Goal: Transaction & Acquisition: Purchase product/service

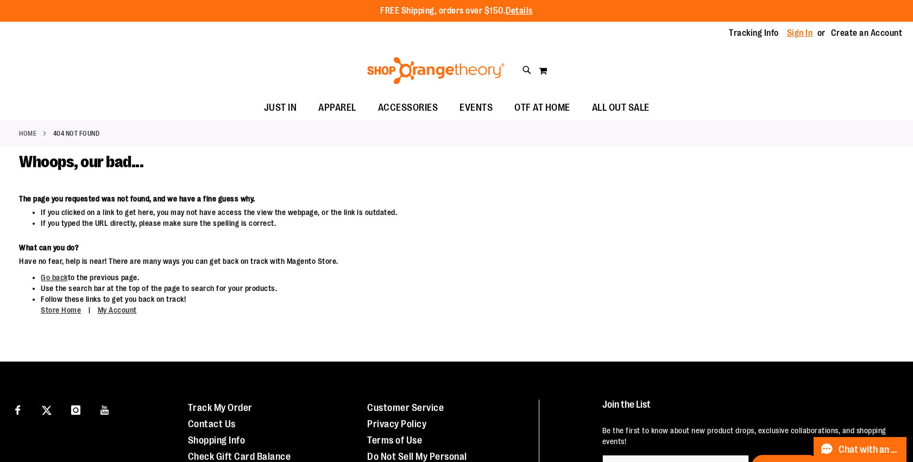
click at [793, 29] on link "Sign In" at bounding box center [800, 33] width 26 height 12
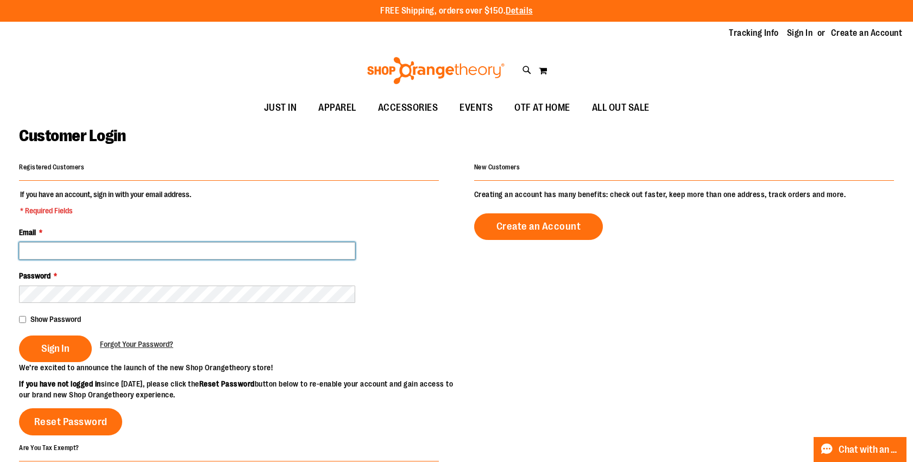
click at [302, 254] on input "Email *" at bounding box center [187, 250] width 336 height 17
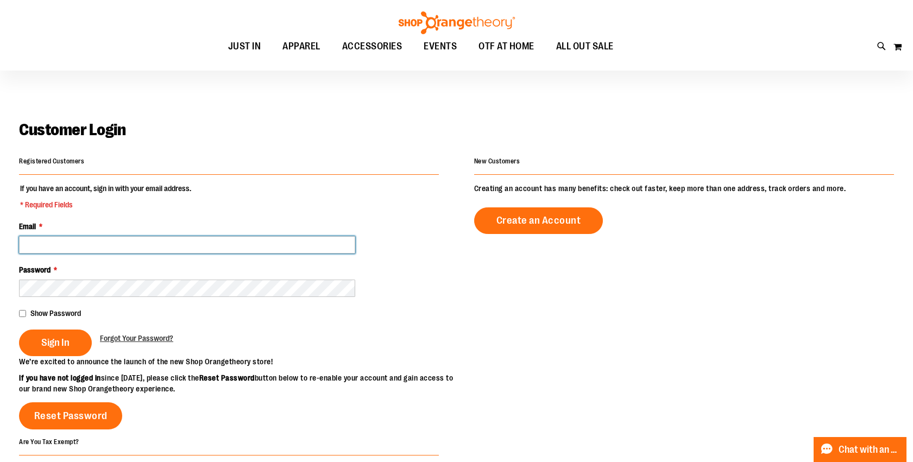
scroll to position [8, 0]
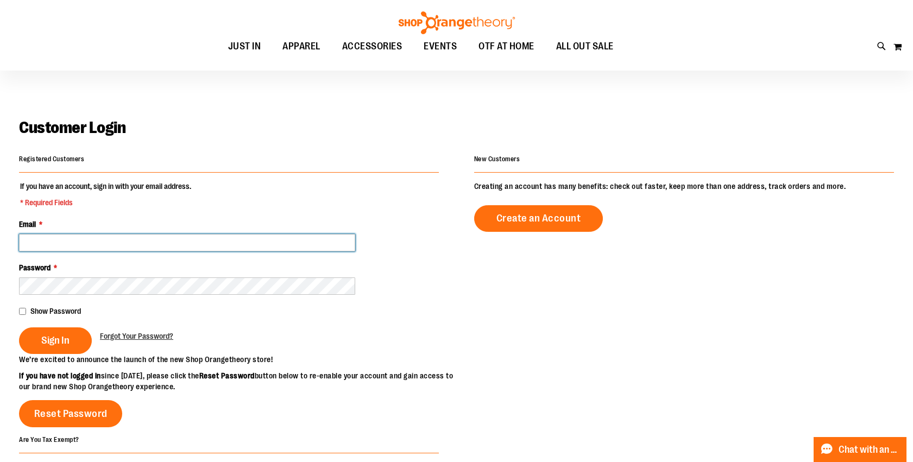
click at [277, 247] on input "Email *" at bounding box center [187, 242] width 336 height 17
click at [216, 241] on input "Email *" at bounding box center [187, 242] width 336 height 17
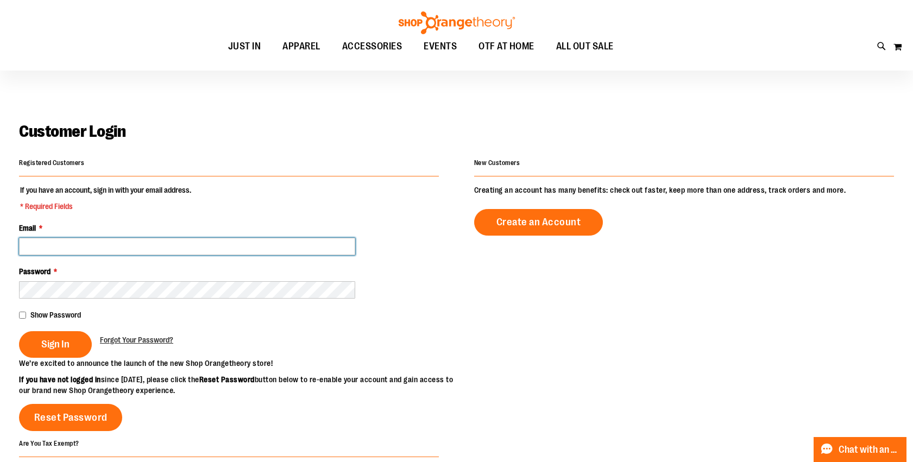
click at [153, 241] on input "Email *" at bounding box center [187, 246] width 336 height 17
type input "**********"
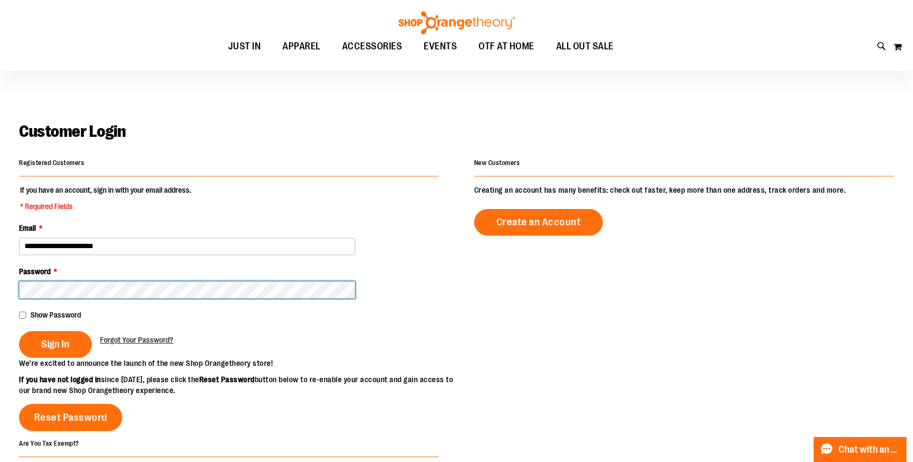
click at [19, 331] on button "Sign In" at bounding box center [55, 344] width 73 height 27
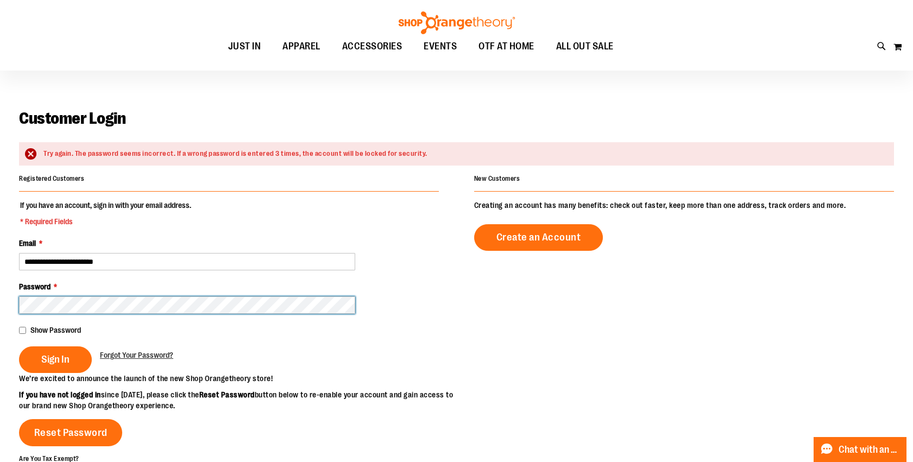
scroll to position [18, 0]
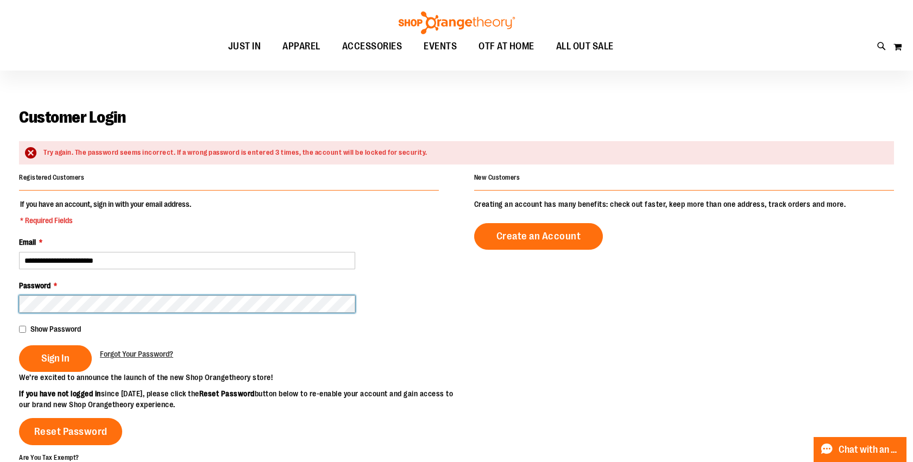
click at [19, 346] on button "Sign In" at bounding box center [55, 359] width 73 height 27
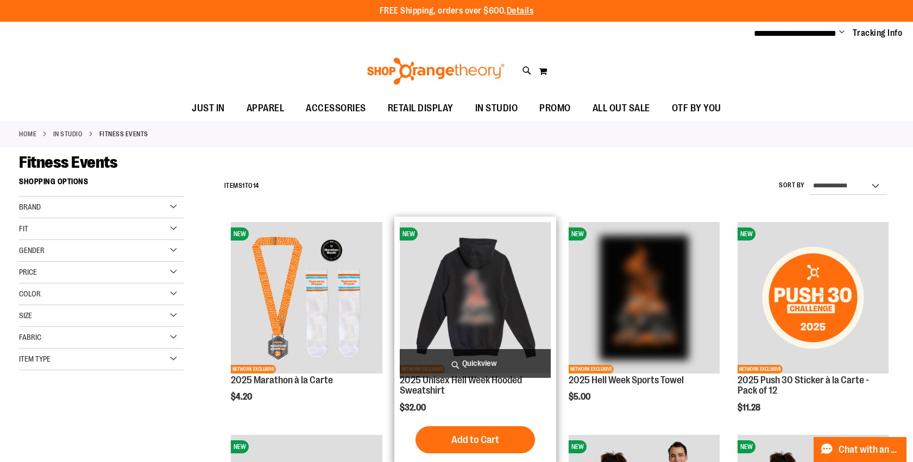
click at [481, 250] on img "product" at bounding box center [475, 297] width 151 height 151
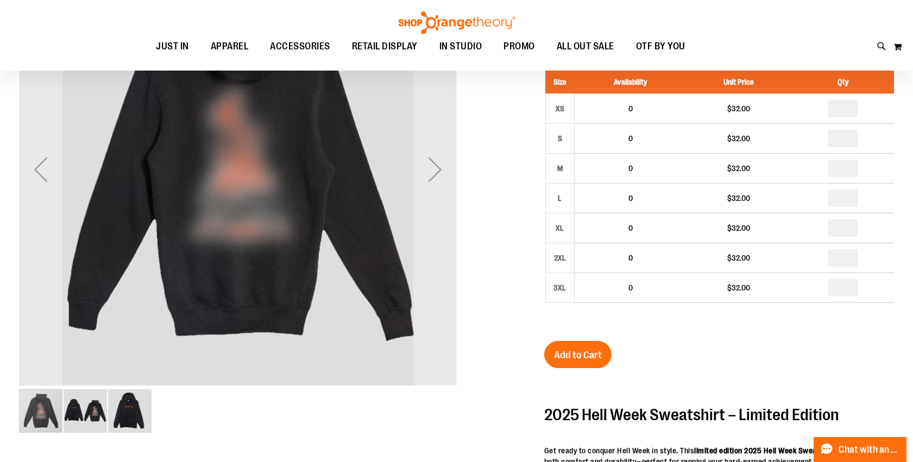
scroll to position [24, 0]
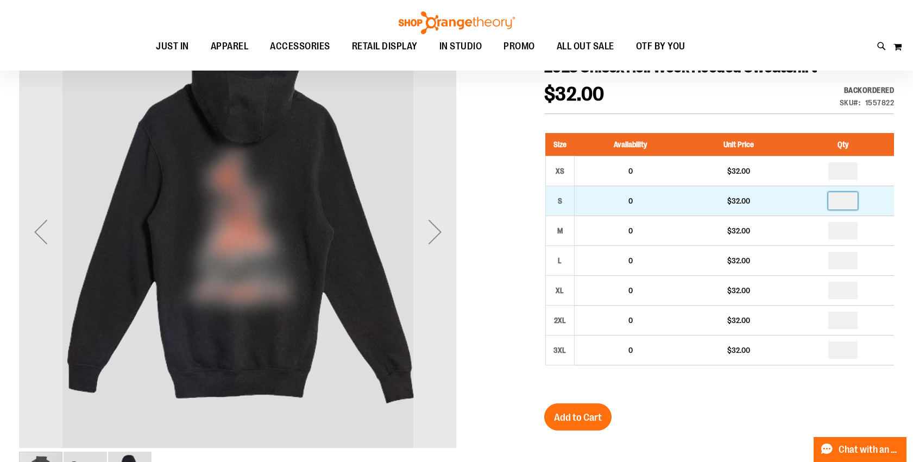
drag, startPoint x: 846, startPoint y: 202, endPoint x: 861, endPoint y: 200, distance: 14.2
click at [846, 202] on input "**" at bounding box center [843, 200] width 29 height 17
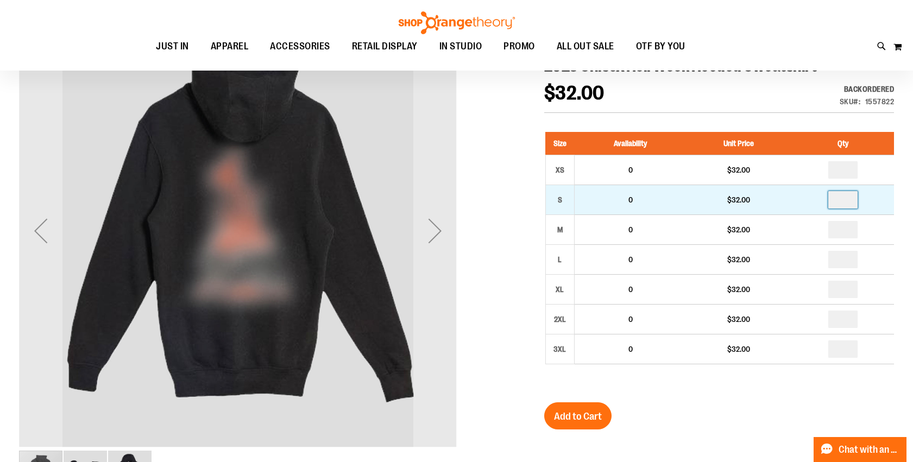
type input "*"
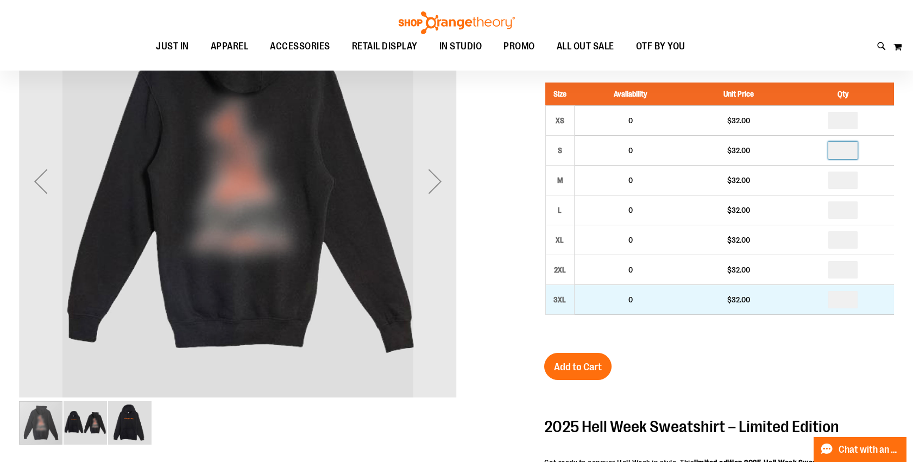
scroll to position [95, 0]
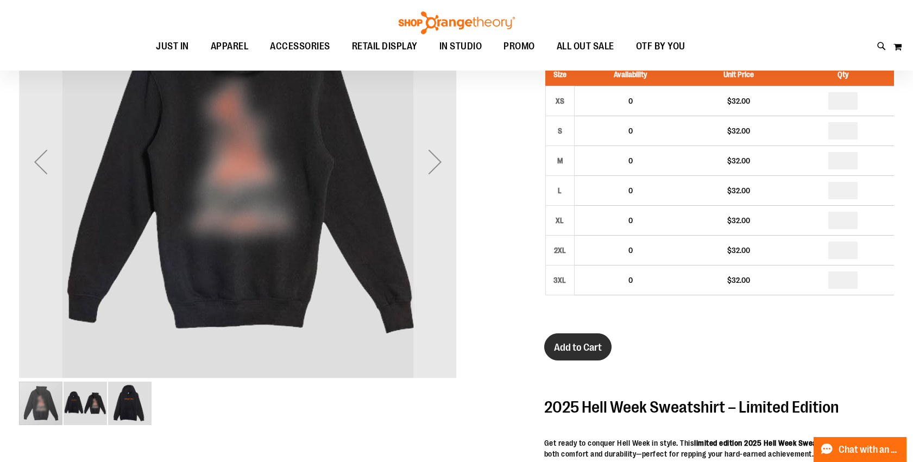
click at [592, 355] on button "Add to Cart" at bounding box center [577, 347] width 67 height 27
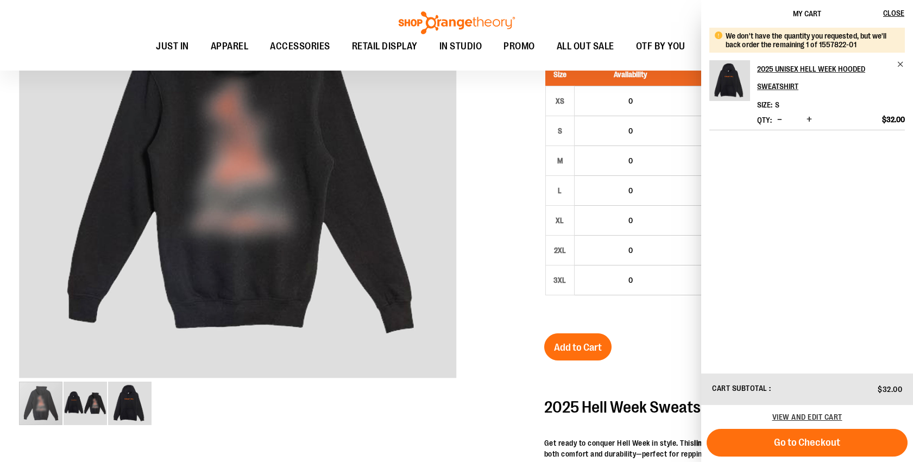
click at [657, 67] on div "Toggle Nav Search Popular Suggestions Advanced Search" at bounding box center [456, 35] width 913 height 71
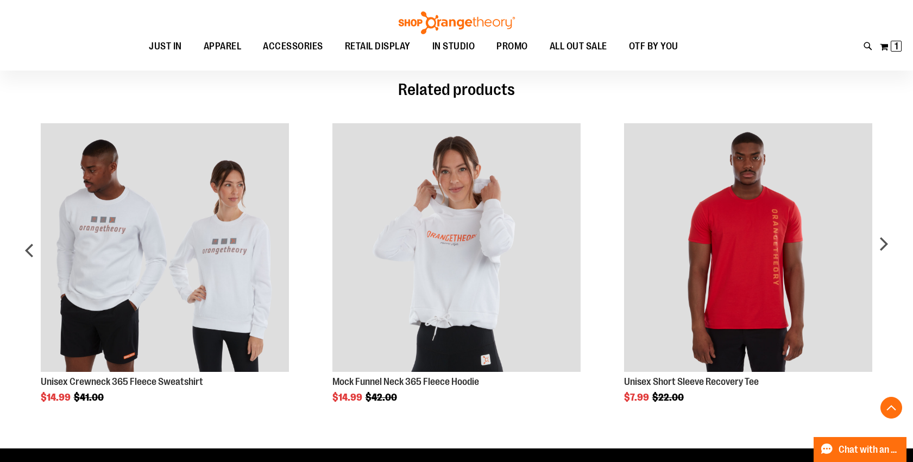
scroll to position [793, 0]
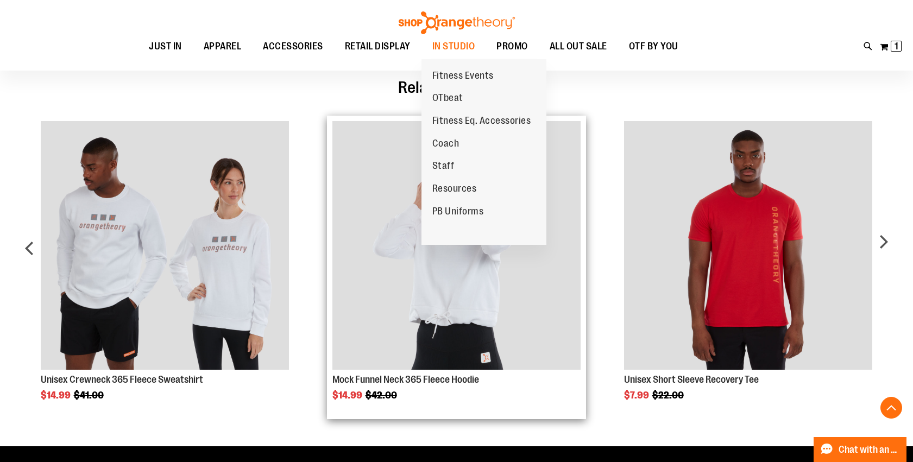
click at [454, 209] on span "PB Uniforms" at bounding box center [458, 213] width 52 height 14
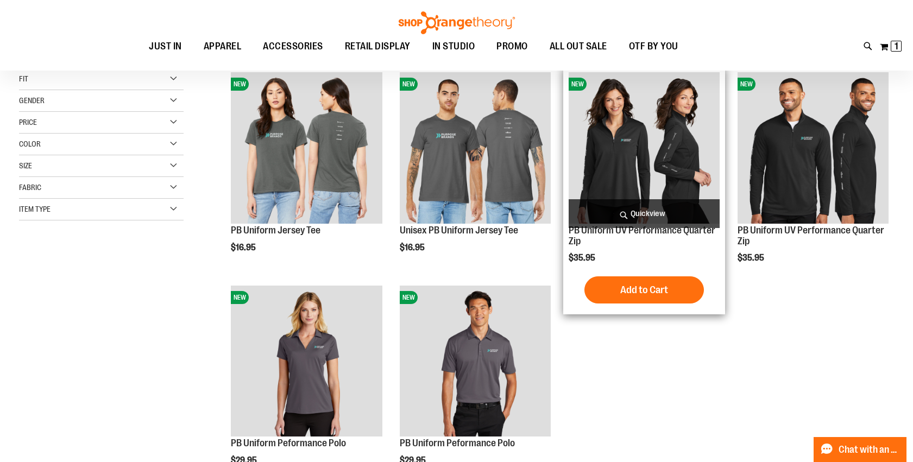
scroll to position [157, 0]
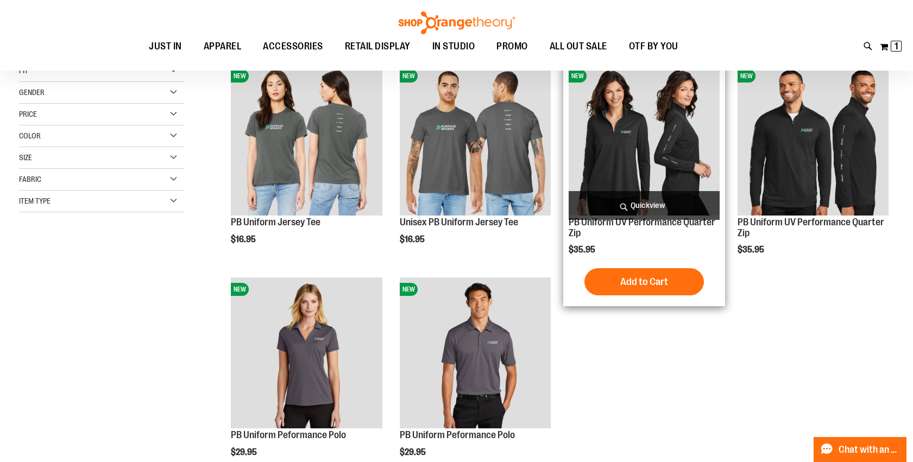
click at [645, 293] on button "Add to Cart" at bounding box center [645, 281] width 120 height 27
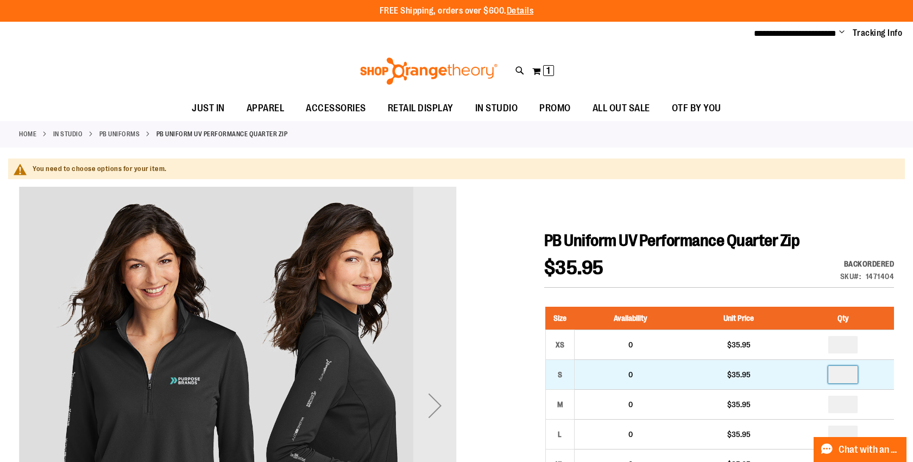
click at [850, 371] on input "number" at bounding box center [843, 374] width 29 height 17
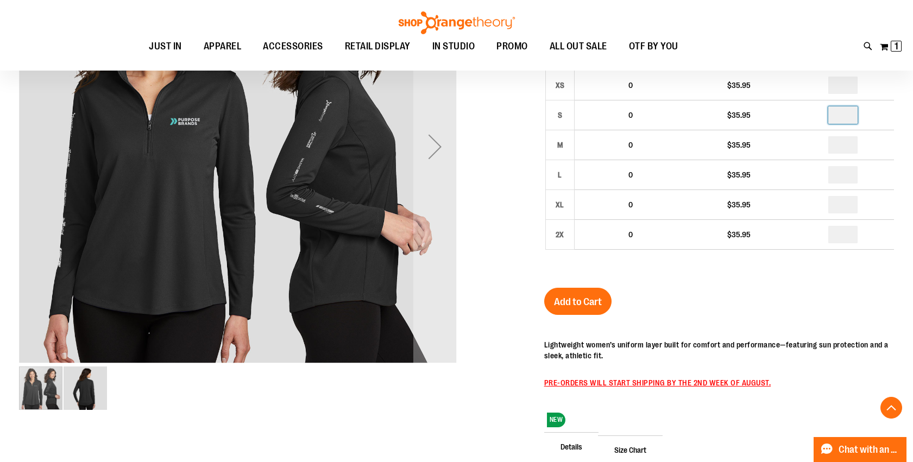
scroll to position [265, 0]
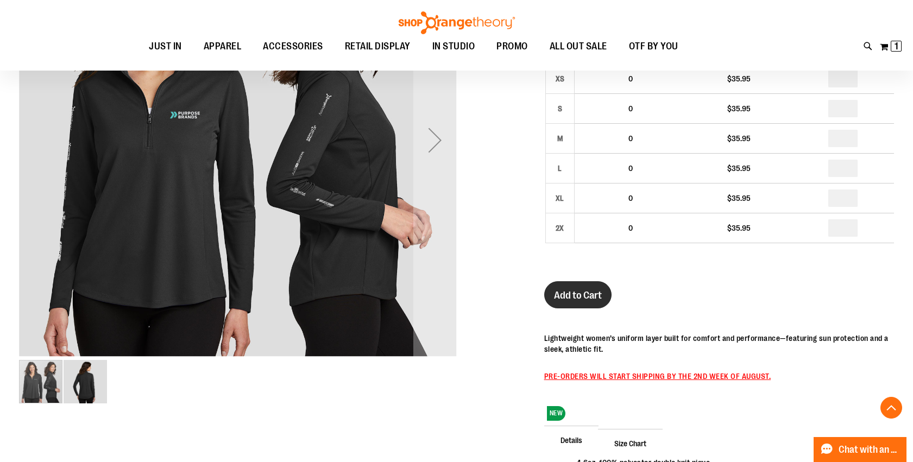
type input "*"
click at [578, 294] on span "Add to Cart" at bounding box center [578, 296] width 48 height 12
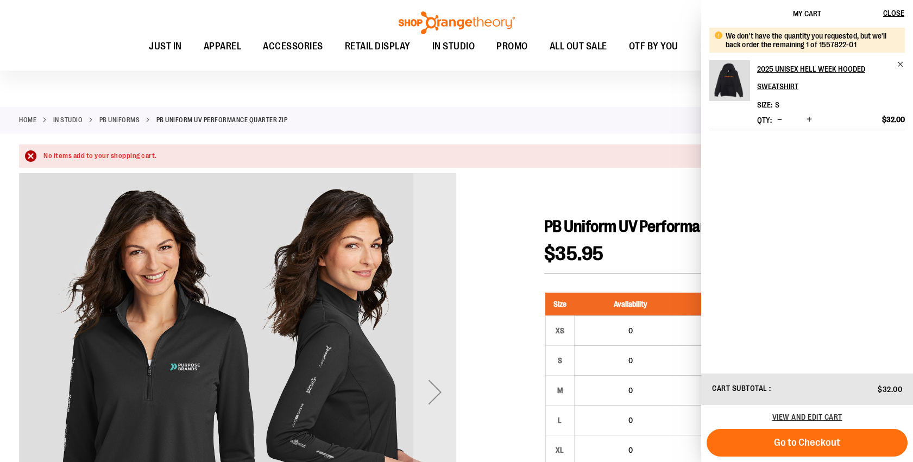
scroll to position [0, 0]
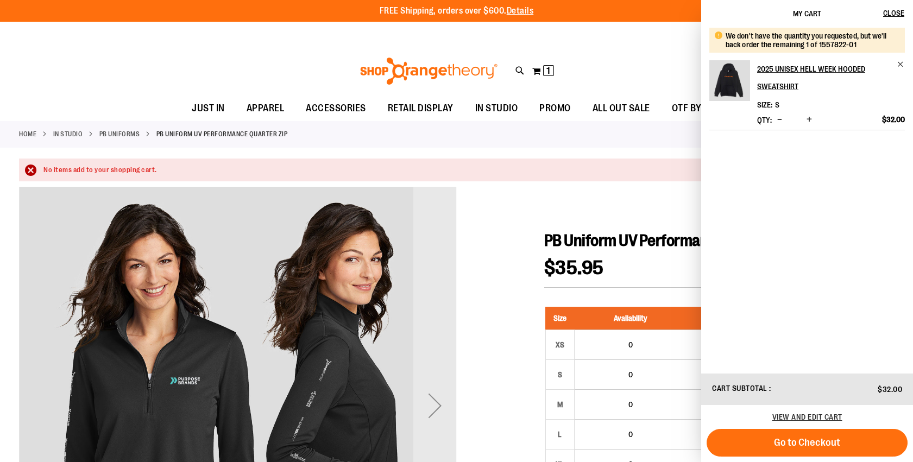
click at [629, 281] on div "$35.95 Backordered Only %1 left SKU 1471404" at bounding box center [719, 273] width 350 height 29
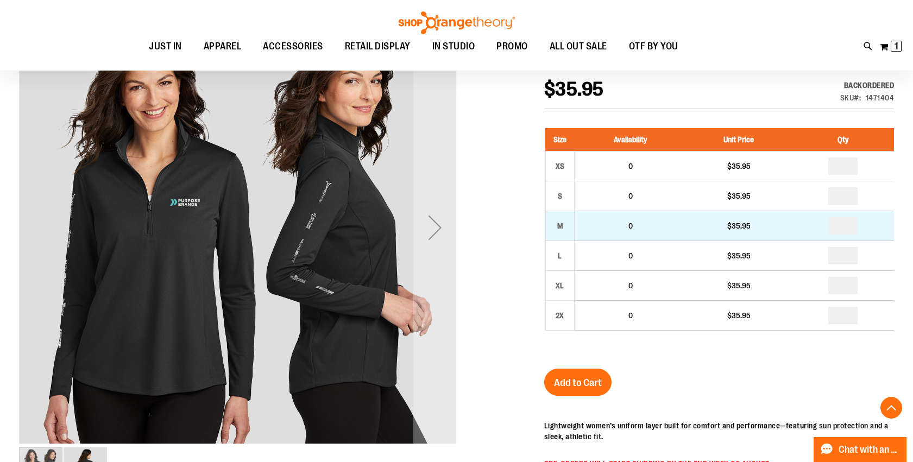
scroll to position [178, 0]
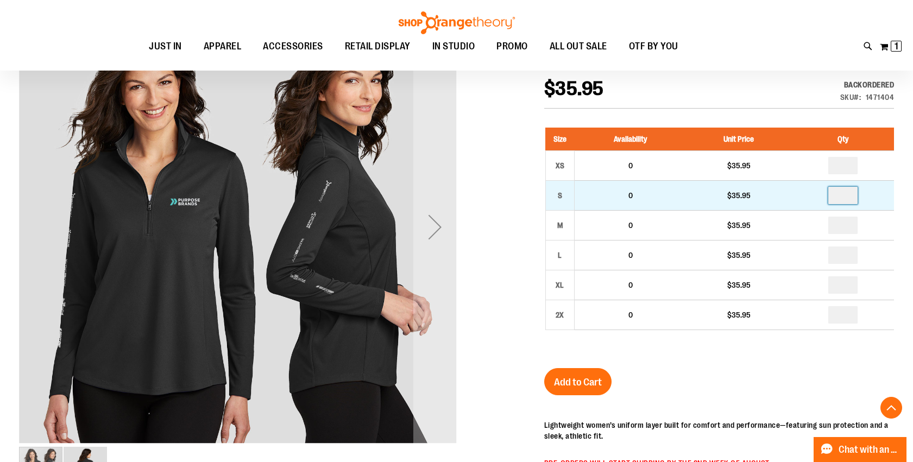
click at [848, 199] on input "number" at bounding box center [843, 195] width 29 height 17
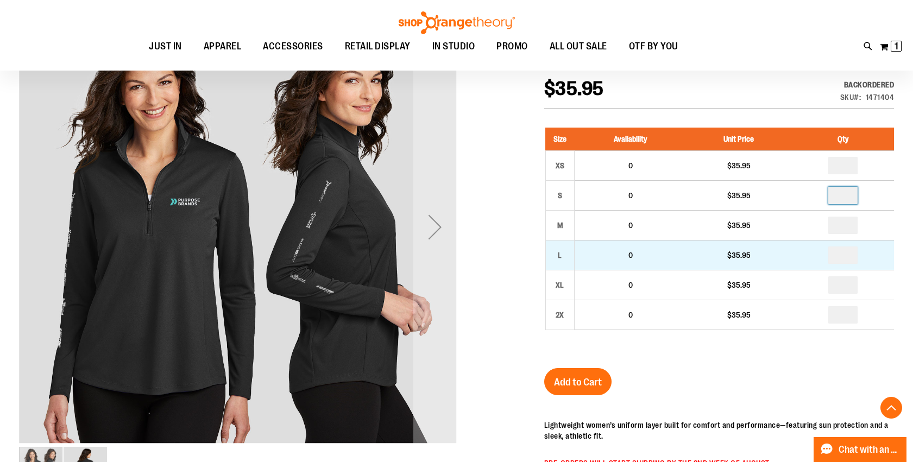
scroll to position [186, 0]
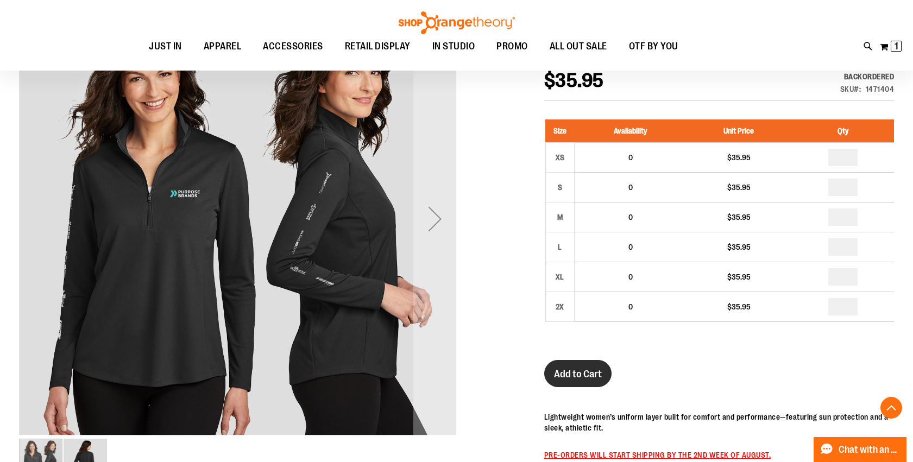
type input "*"
click at [578, 381] on button "Add to Cart" at bounding box center [577, 373] width 67 height 27
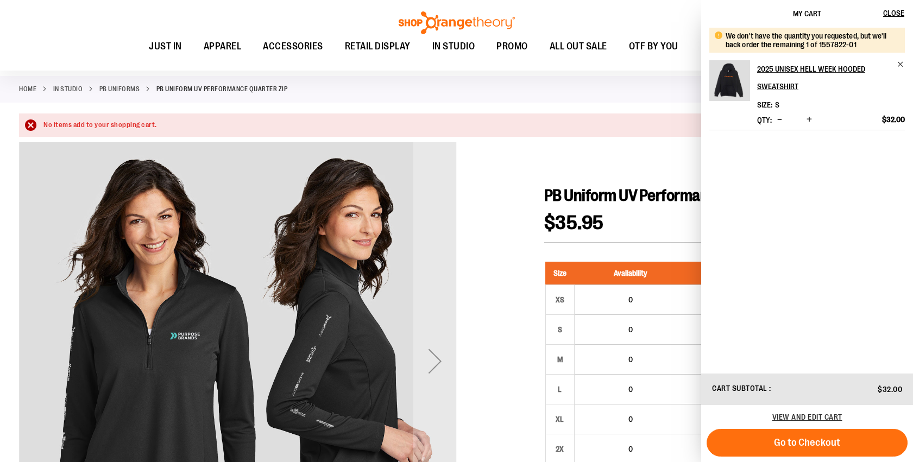
scroll to position [0, 0]
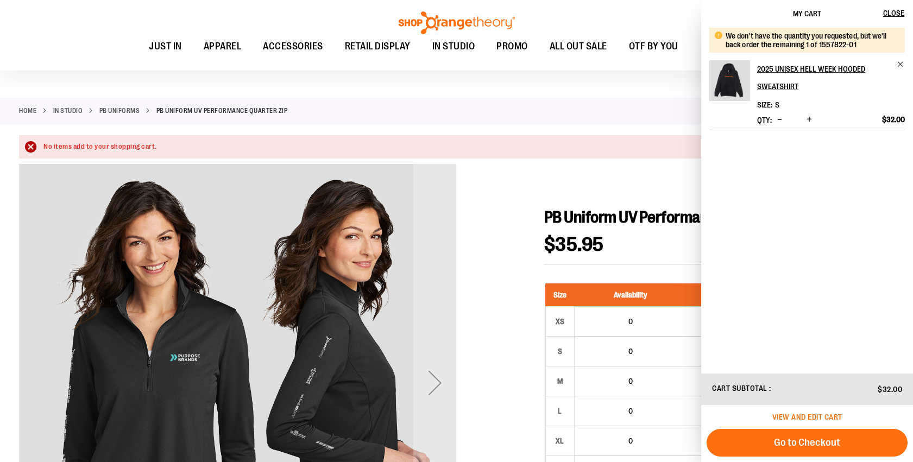
click at [818, 421] on span "View and edit cart" at bounding box center [808, 417] width 70 height 9
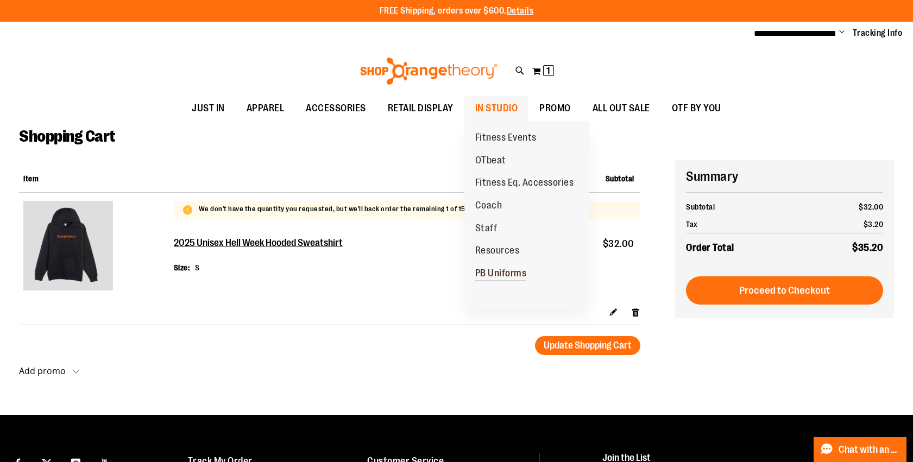
click at [504, 275] on span "PB Uniforms" at bounding box center [501, 275] width 52 height 14
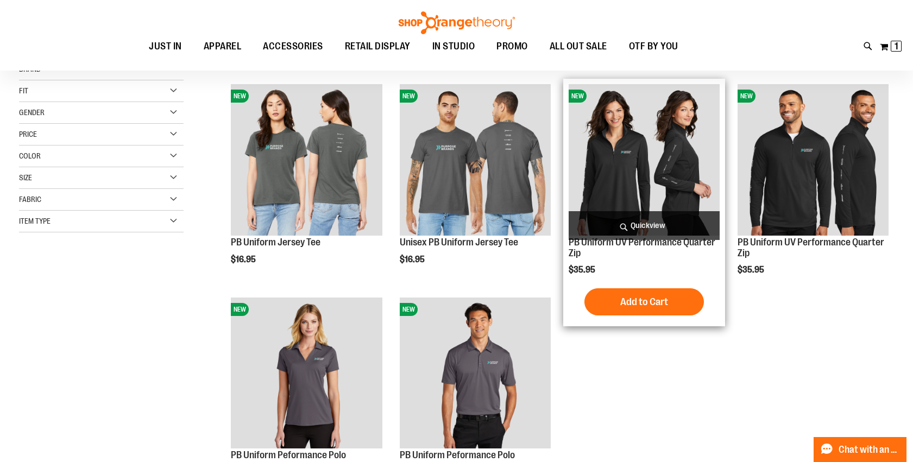
scroll to position [140, 0]
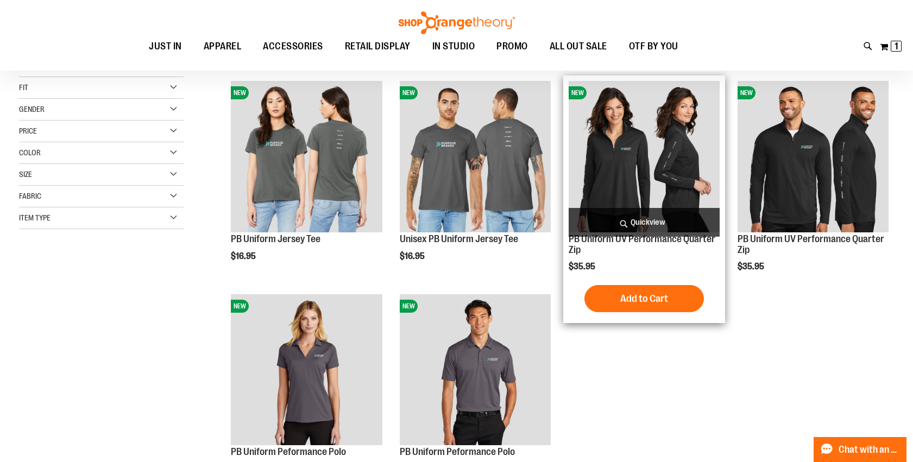
click at [644, 216] on span "Quickview" at bounding box center [644, 222] width 151 height 29
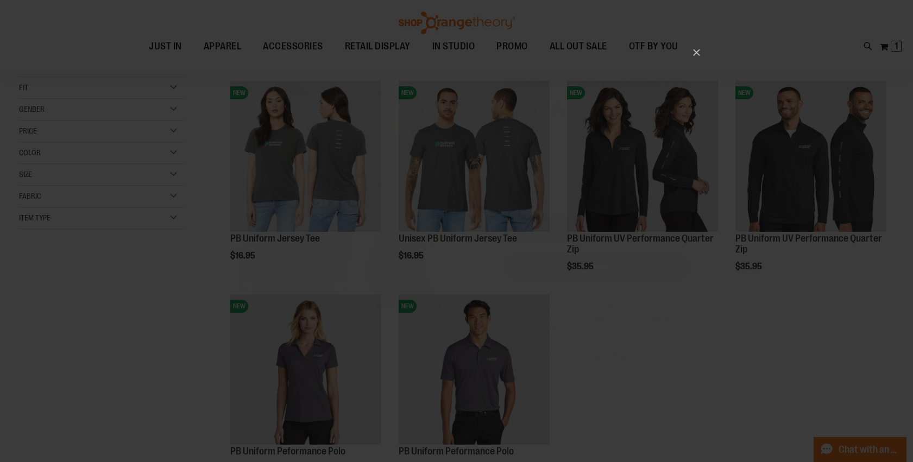
scroll to position [0, 0]
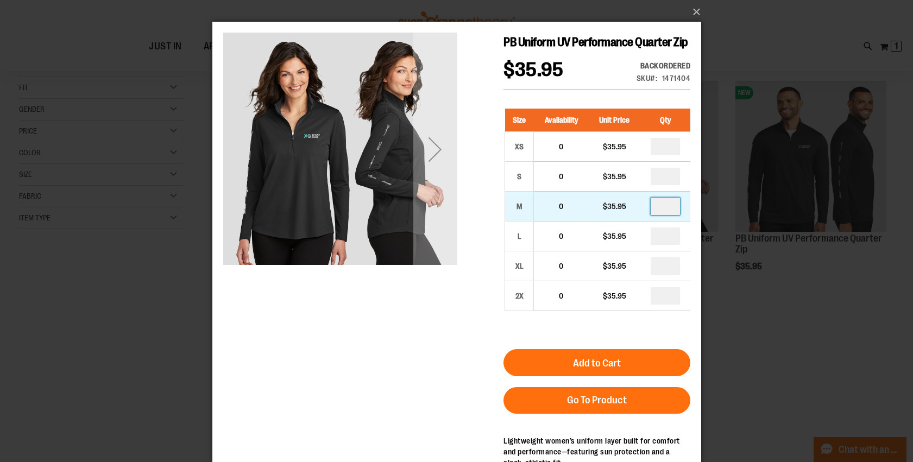
click at [659, 213] on input "number" at bounding box center [664, 206] width 29 height 17
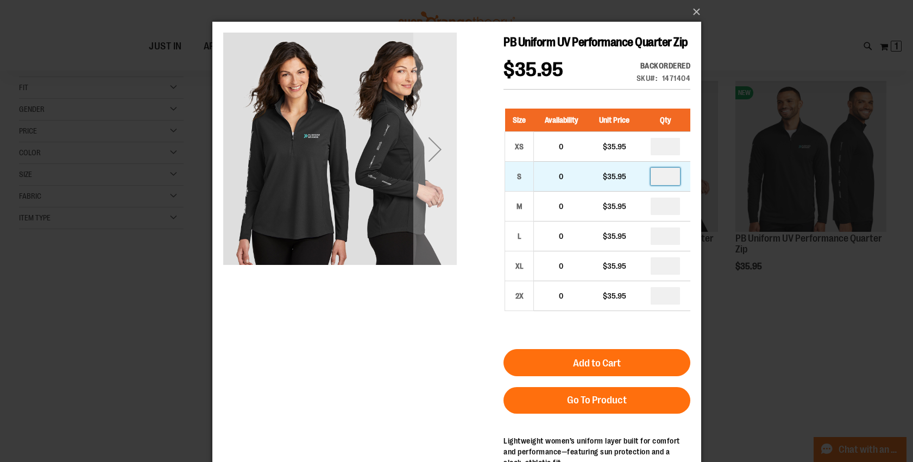
type input "*"
click at [664, 173] on input "number" at bounding box center [664, 176] width 29 height 17
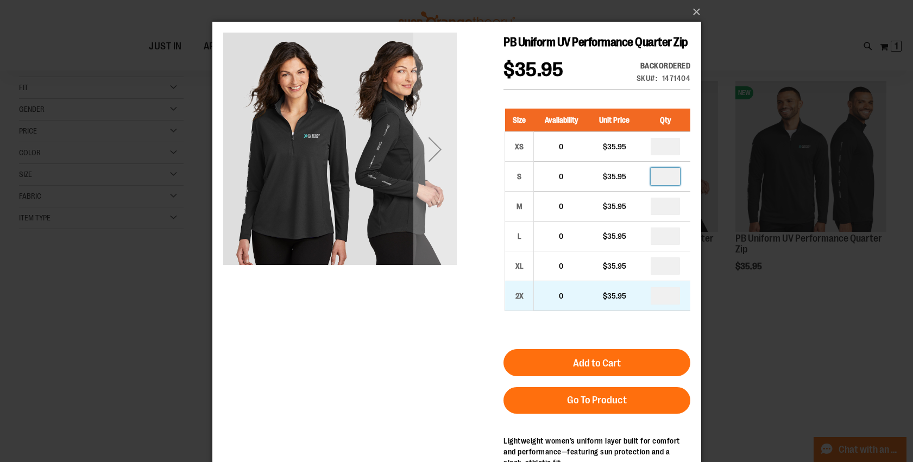
scroll to position [102, 0]
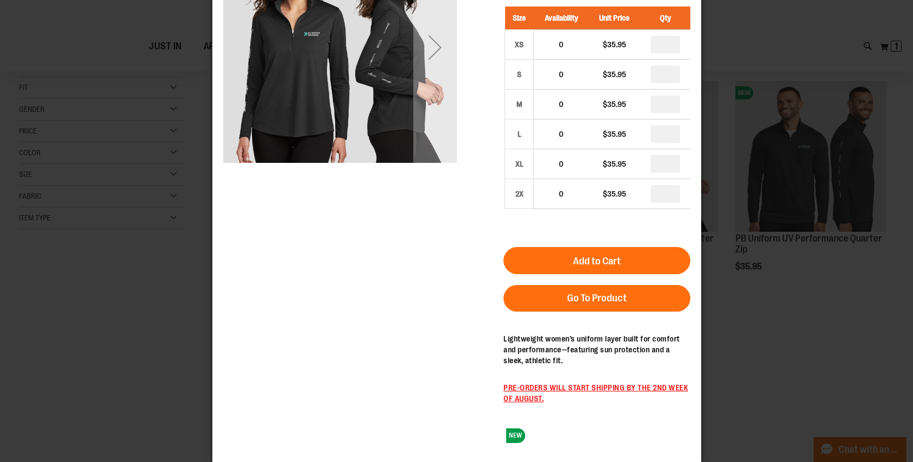
type input "*"
click at [597, 390] on span "PRE-ORDERS WILL START SHIPPING BY THE 2ND WEEK OF AUGUST." at bounding box center [595, 394] width 185 height 20
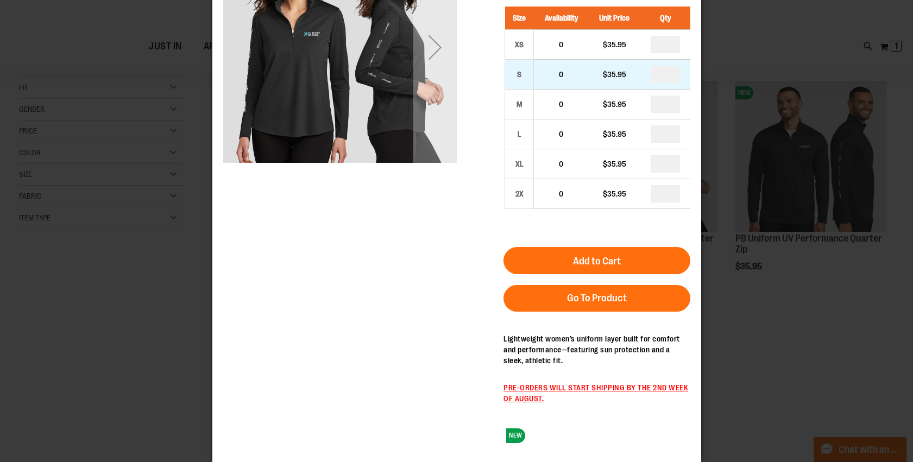
scroll to position [0, 0]
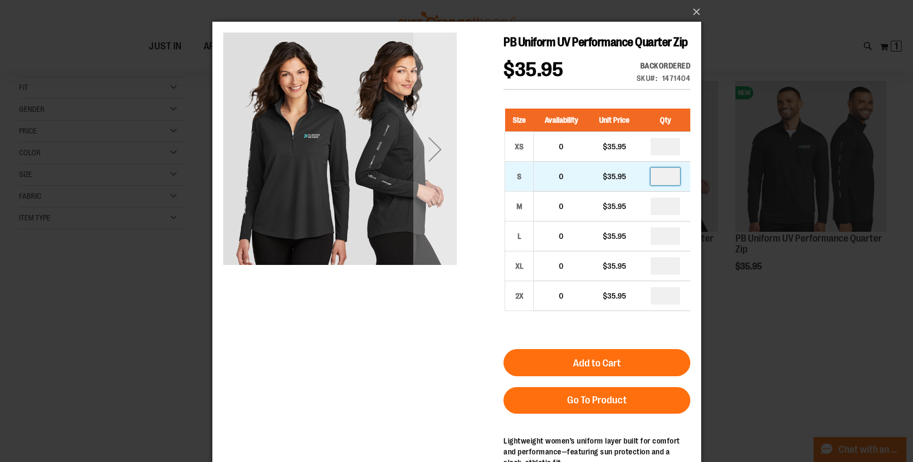
click at [670, 178] on input "number" at bounding box center [664, 176] width 29 height 17
type input "*"
click at [626, 361] on button "Add to Cart" at bounding box center [596, 362] width 187 height 27
click at [694, 9] on button "×" at bounding box center [460, 12] width 489 height 24
click at [698, 11] on button "×" at bounding box center [460, 12] width 489 height 24
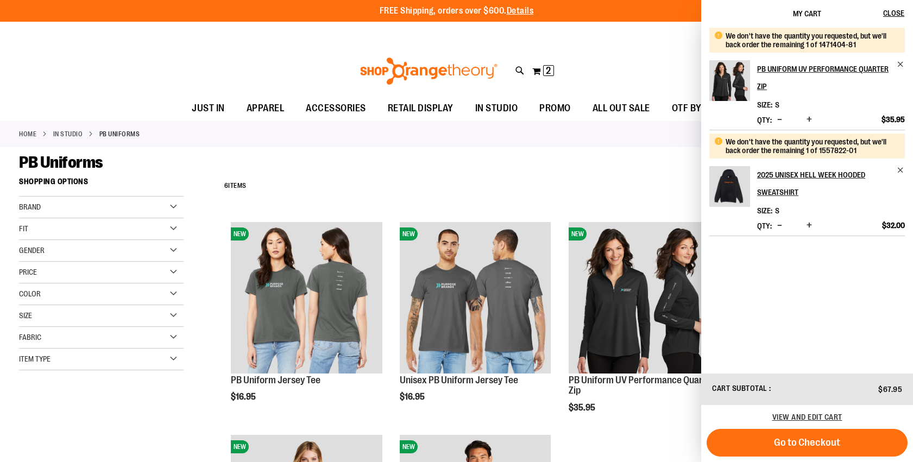
click at [863, 440] on button "Go to Checkout" at bounding box center [807, 443] width 201 height 28
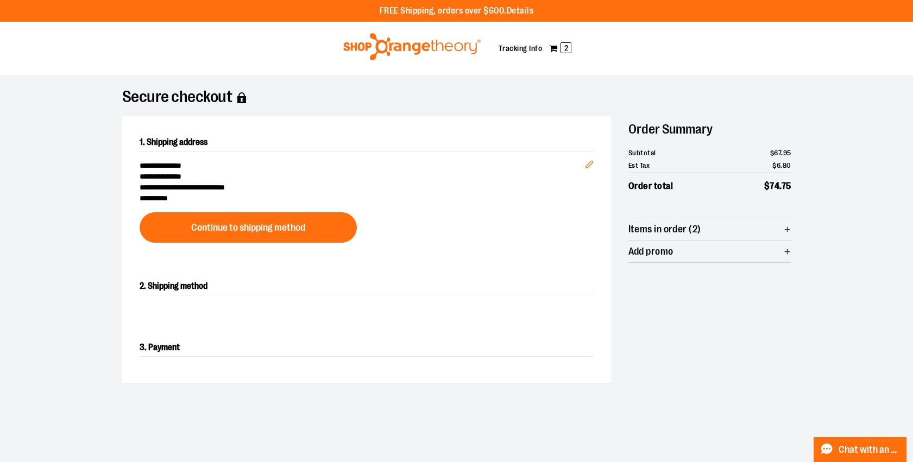
click at [712, 250] on span "Add promo" at bounding box center [710, 252] width 163 height 22
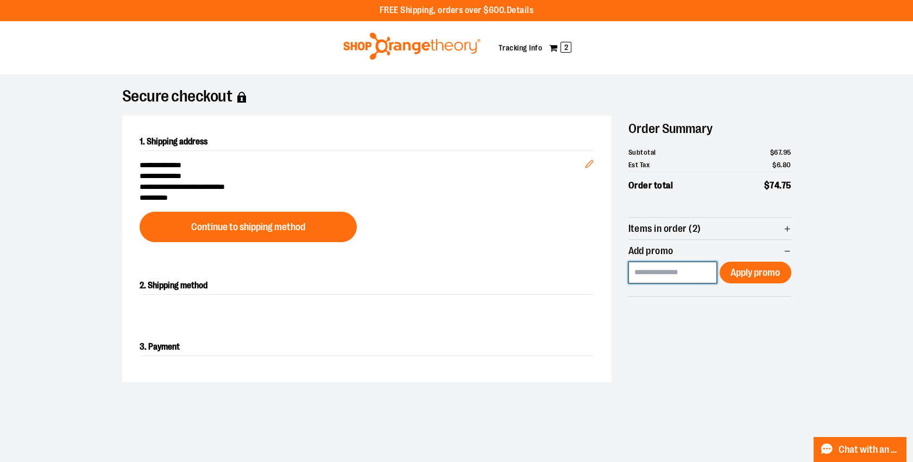
click at [695, 274] on input at bounding box center [673, 273] width 89 height 22
type input "********"
click at [758, 260] on span "Add promo" at bounding box center [710, 251] width 163 height 22
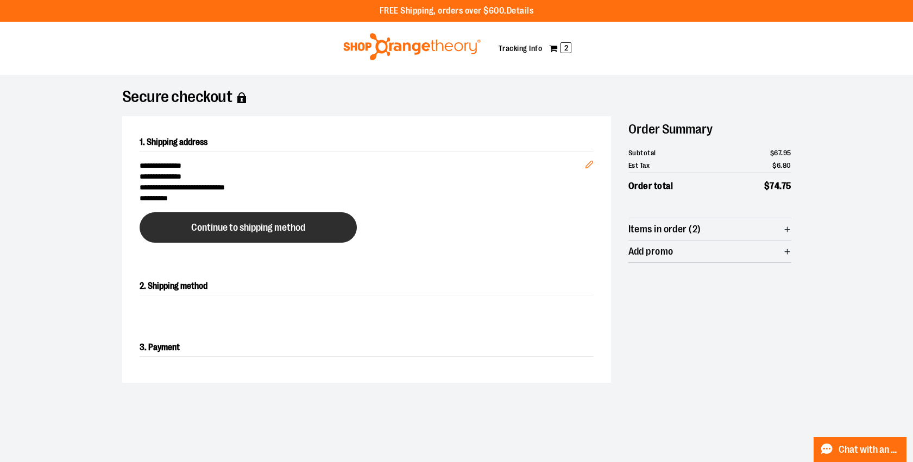
click at [222, 233] on button "Continue to shipping method" at bounding box center [248, 227] width 217 height 30
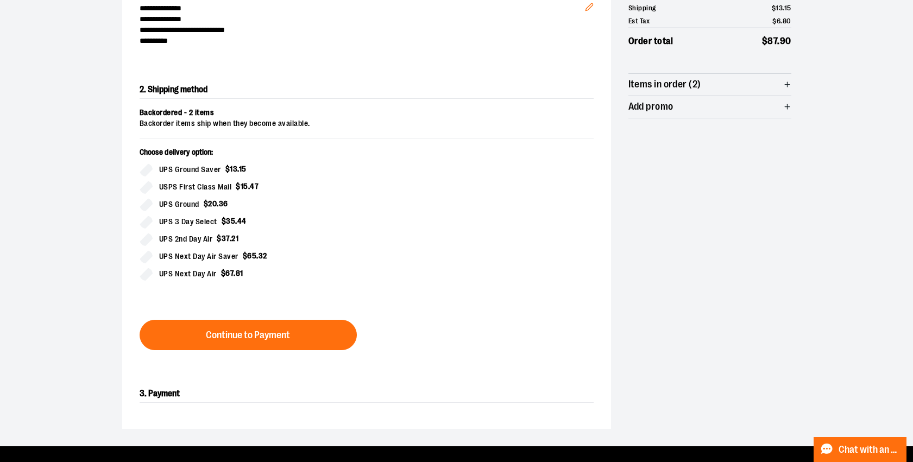
scroll to position [174, 0]
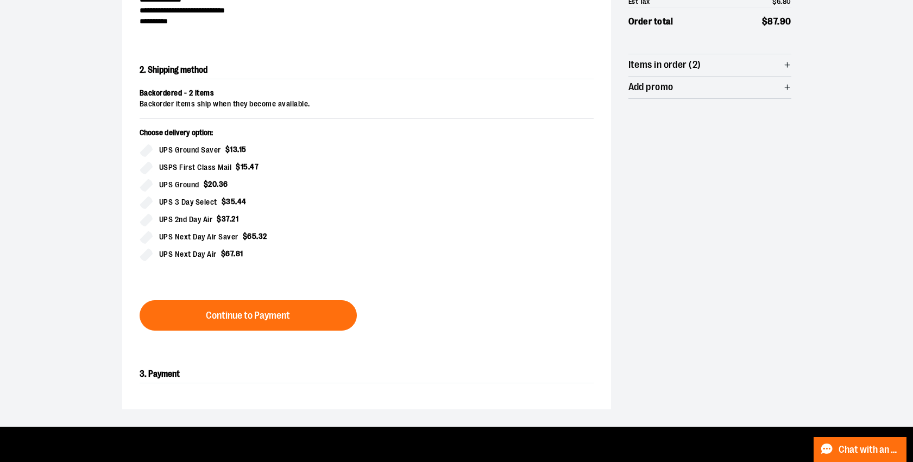
click at [673, 93] on span "Add promo" at bounding box center [710, 88] width 163 height 22
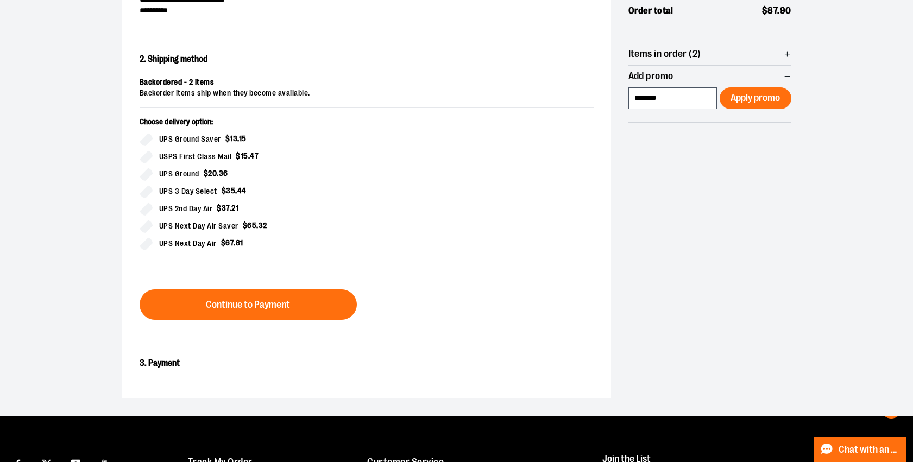
scroll to position [189, 0]
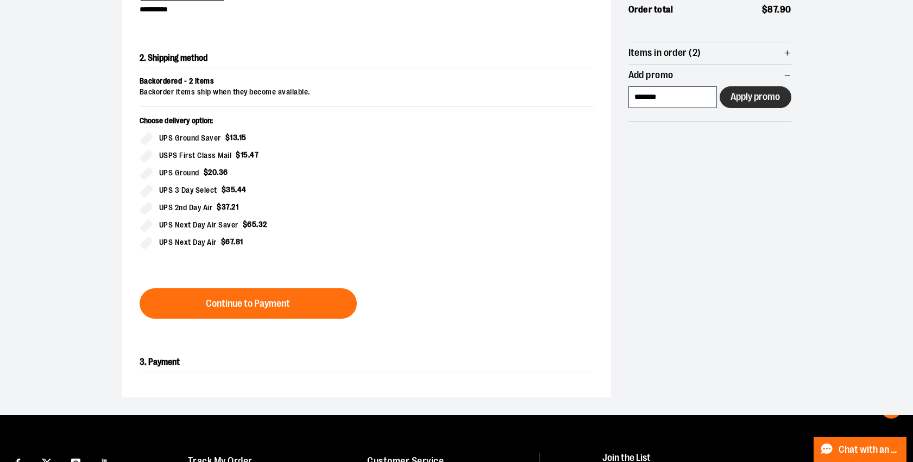
click at [735, 97] on span "Apply promo" at bounding box center [755, 97] width 49 height 10
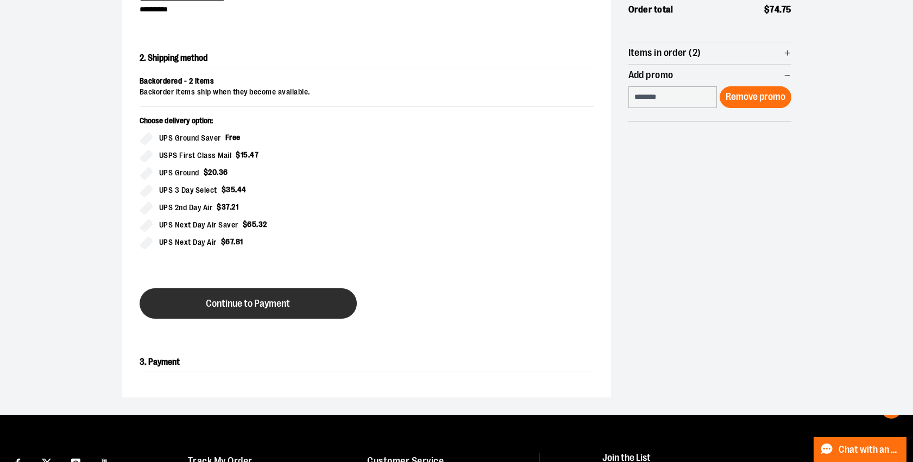
click at [284, 304] on span "Continue to Payment" at bounding box center [248, 304] width 84 height 10
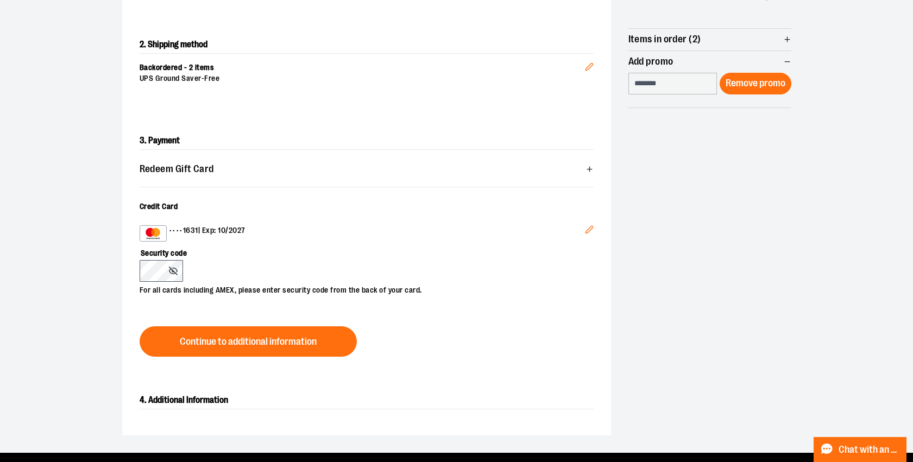
scroll to position [212, 0]
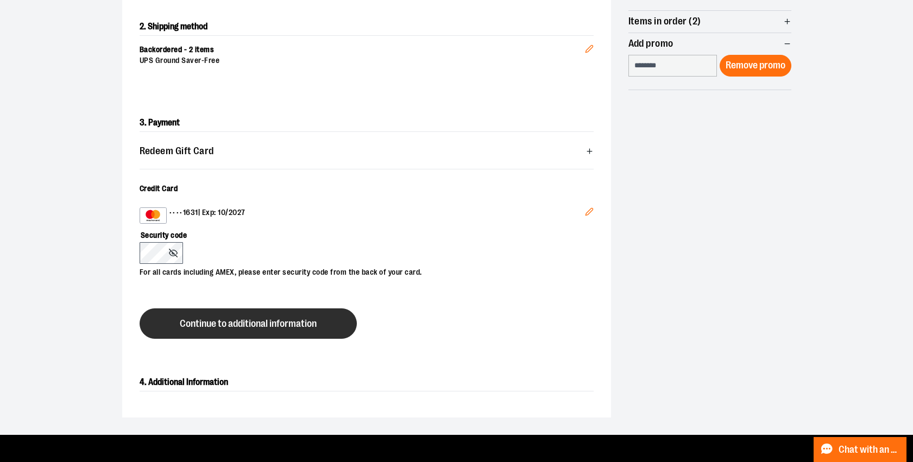
click at [267, 328] on button "Continue to additional information" at bounding box center [248, 324] width 217 height 30
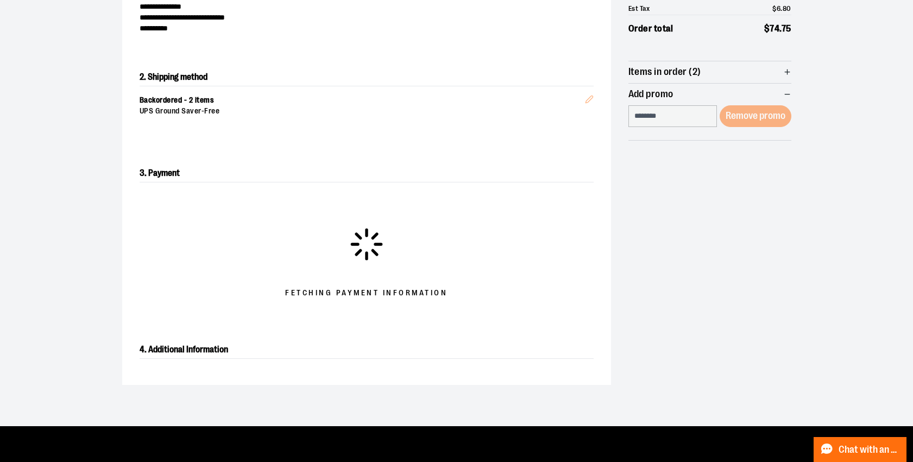
scroll to position [175, 0]
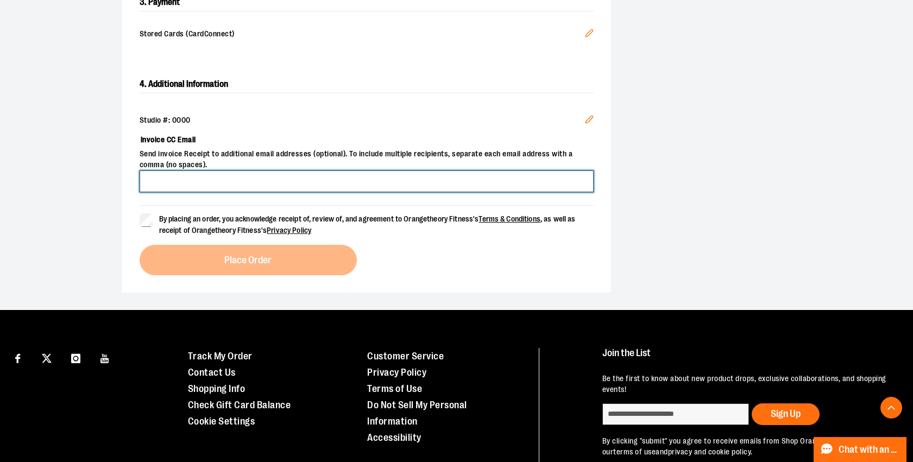
click at [197, 177] on input "Invoice CC Email" at bounding box center [367, 182] width 454 height 22
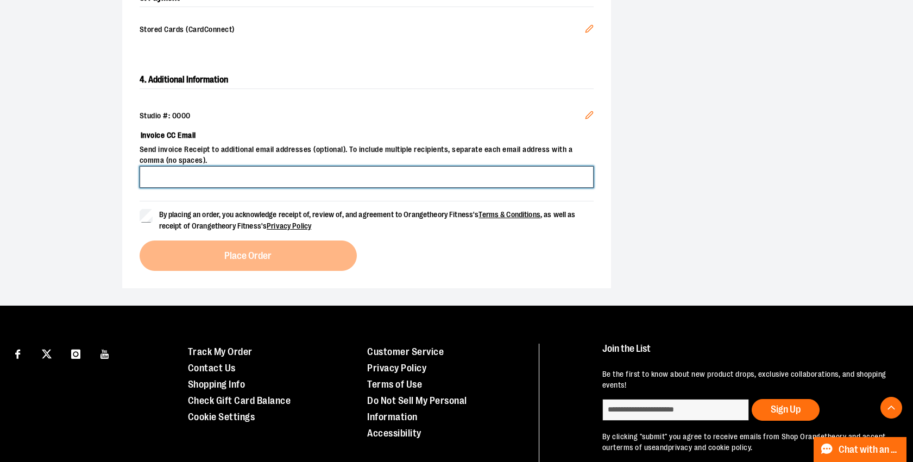
scroll to position [344, 0]
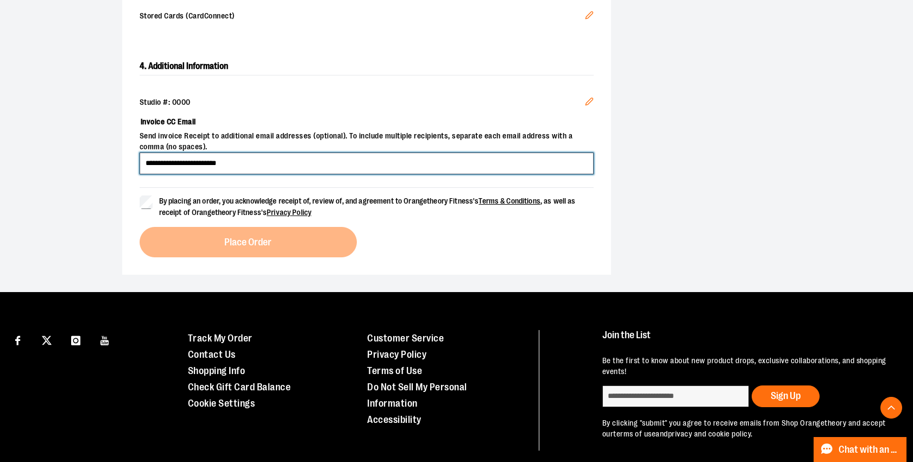
type input "**********"
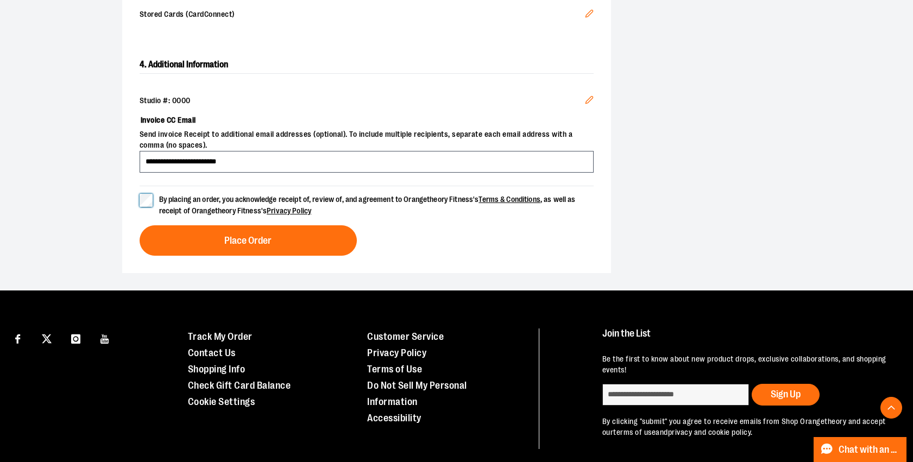
scroll to position [361, 0]
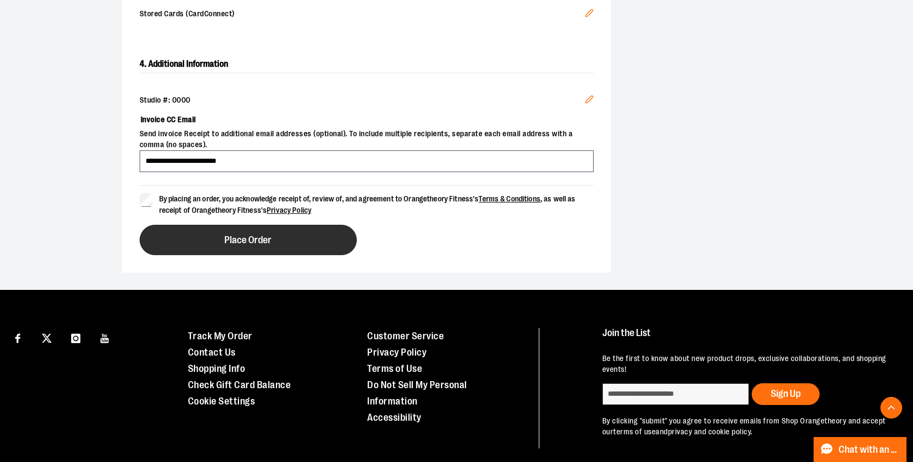
click at [278, 231] on button "Place Order" at bounding box center [248, 240] width 217 height 30
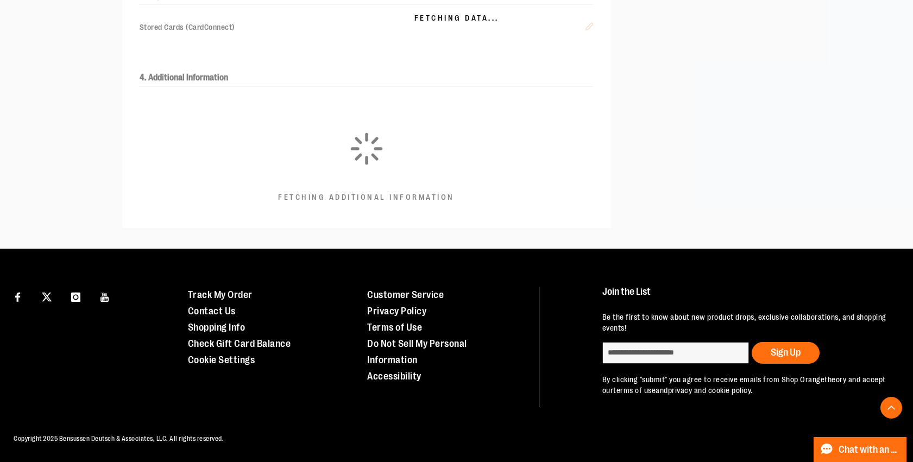
scroll to position [347, 0]
